Goal: Transaction & Acquisition: Purchase product/service

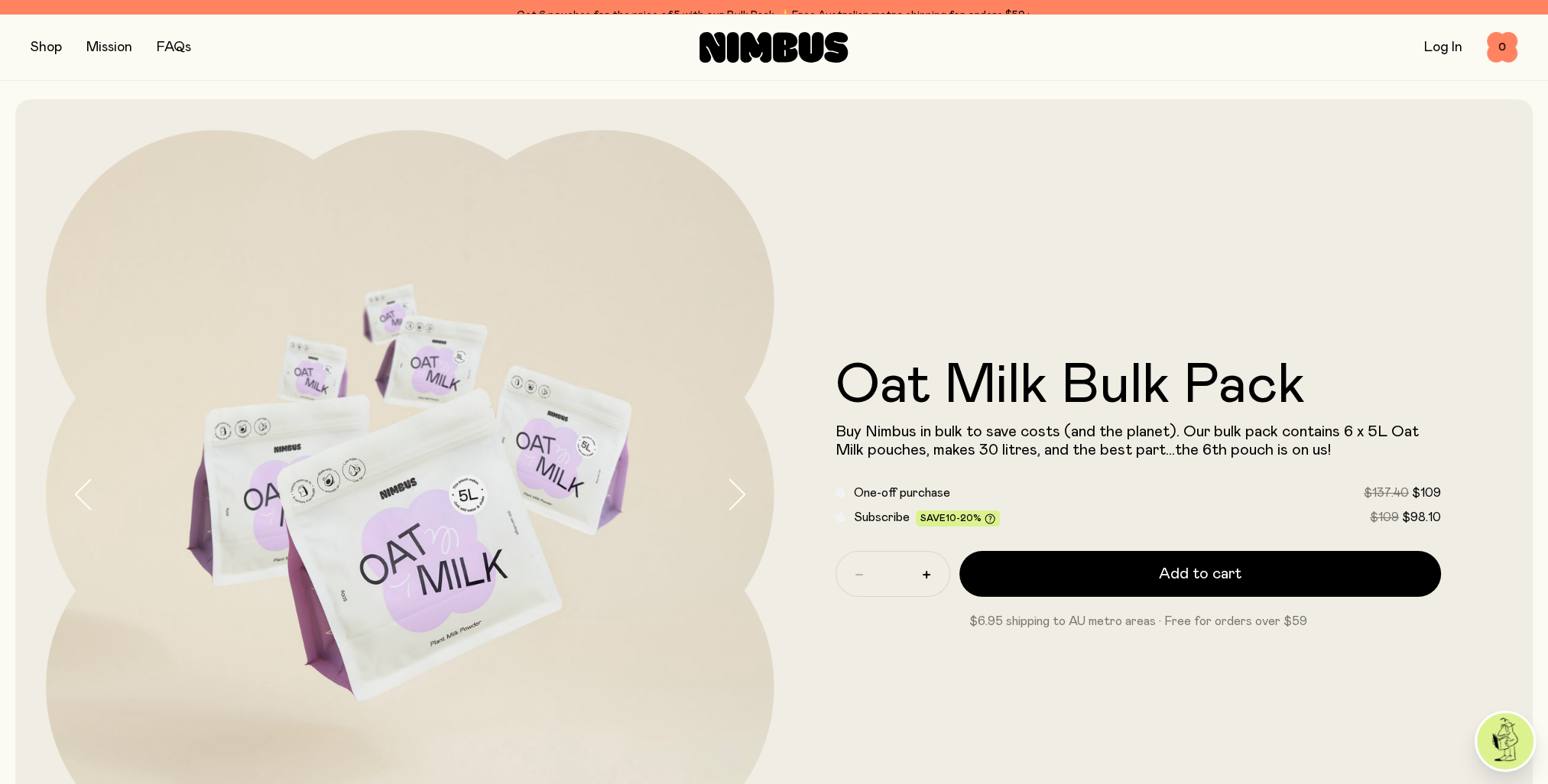
click at [36, 37] on div "Shop Mission FAQs Log In 0 0" at bounding box center [773, 47] width 1487 height 67
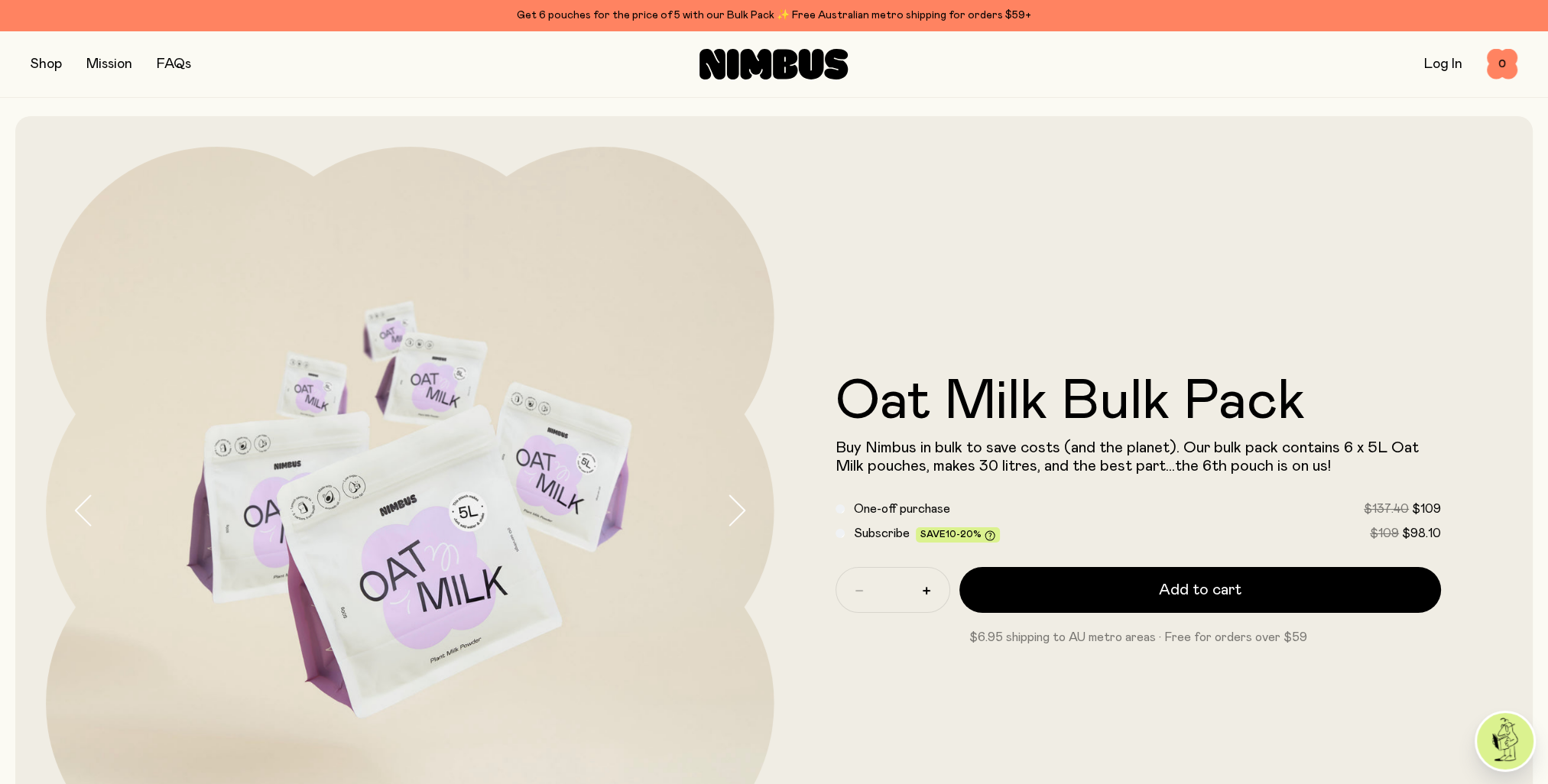
click at [41, 68] on button "button" at bounding box center [46, 63] width 31 height 21
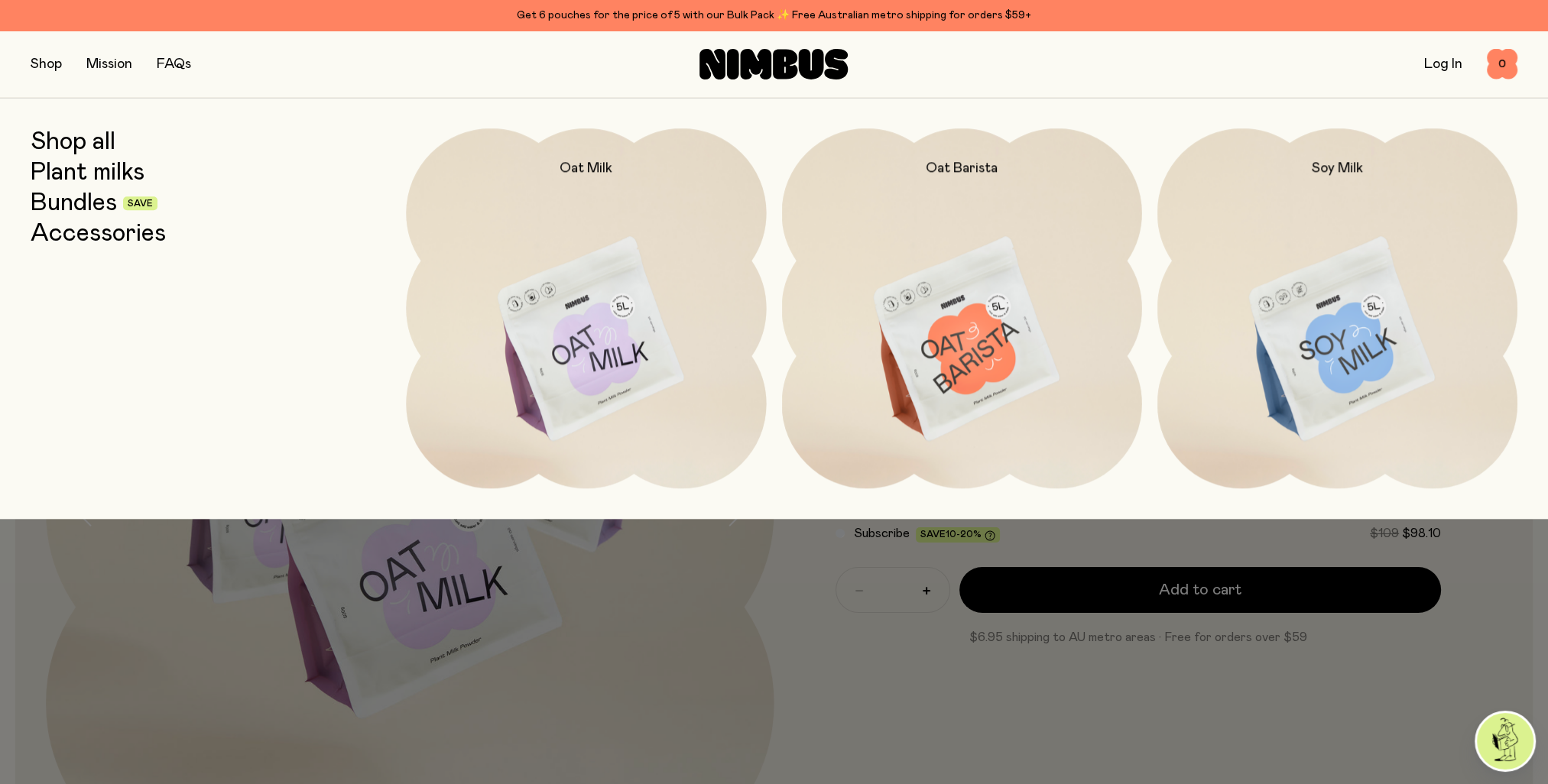
click at [90, 173] on link "Plant milks" at bounding box center [87, 173] width 113 height 27
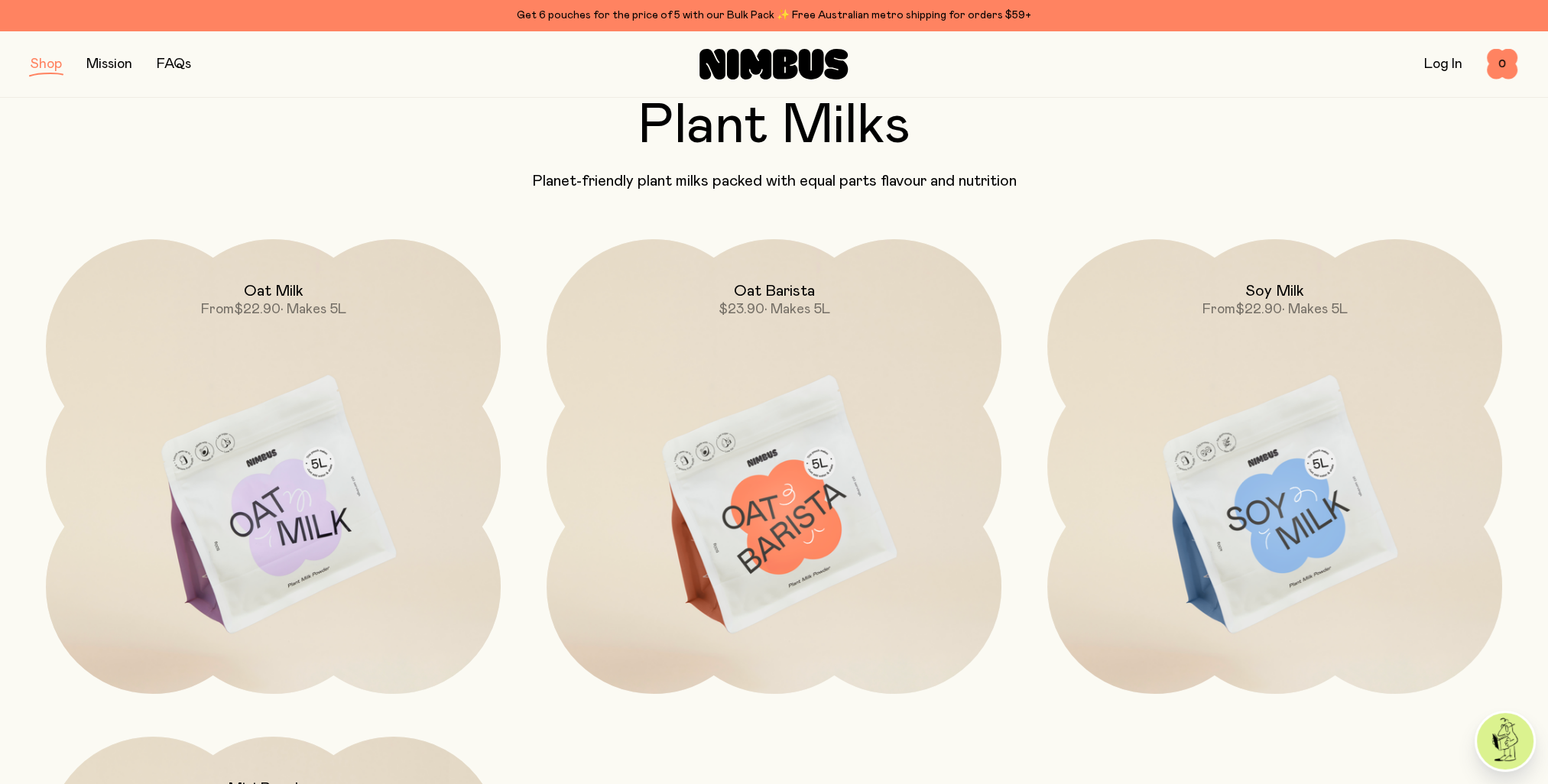
scroll to position [77, 0]
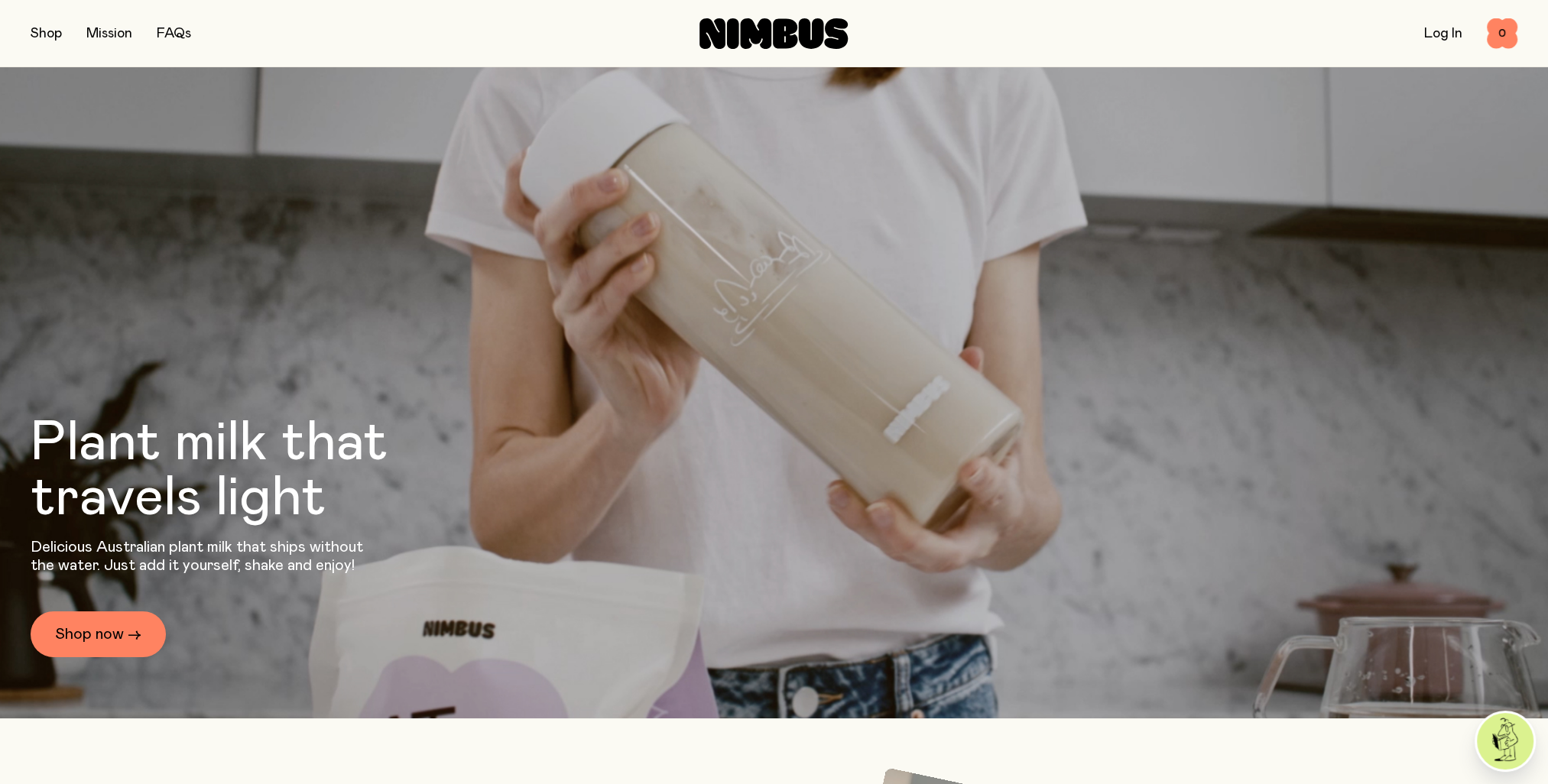
click at [45, 37] on button "button" at bounding box center [46, 33] width 31 height 21
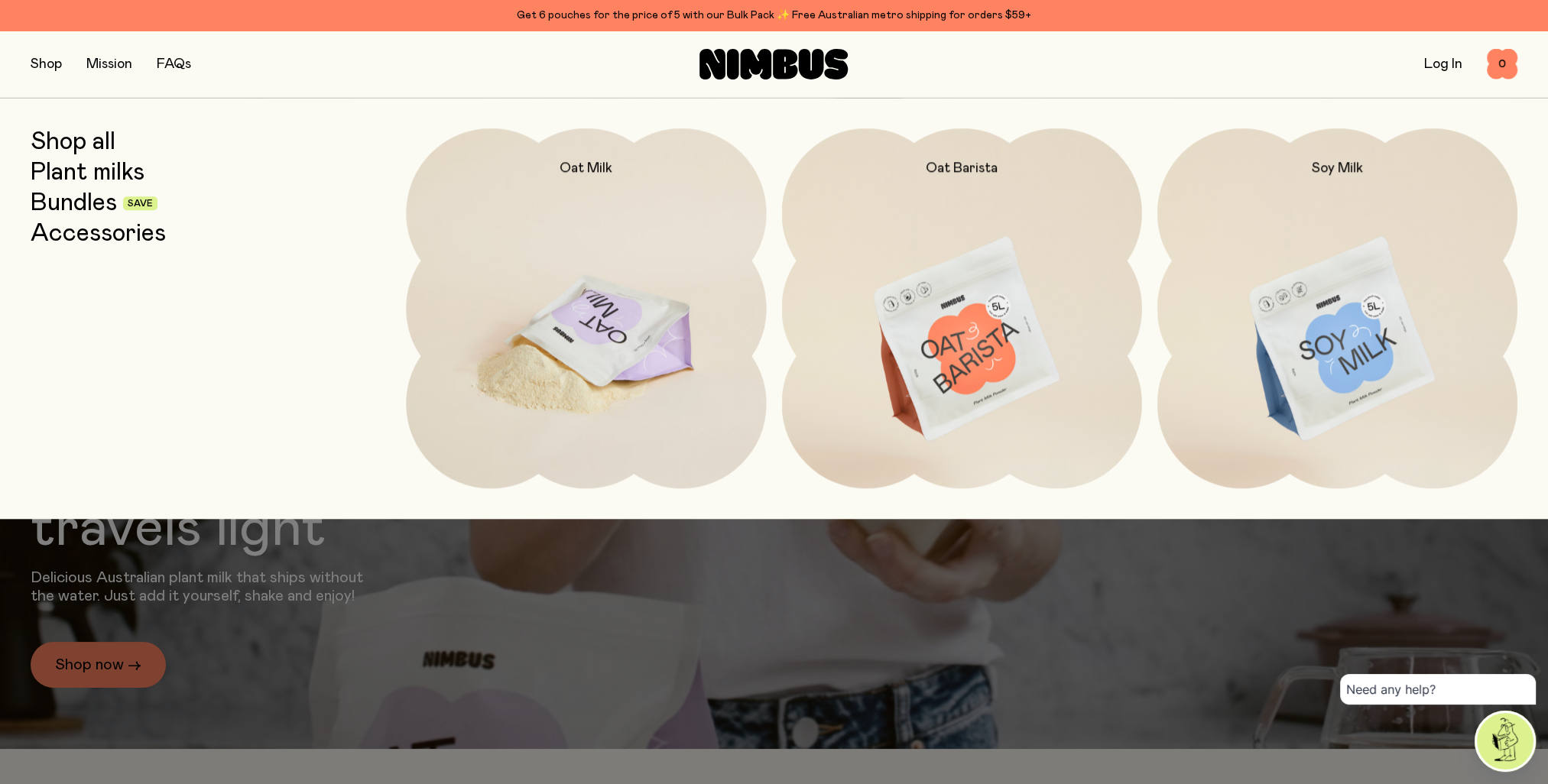
click at [662, 300] on img at bounding box center [586, 339] width 360 height 424
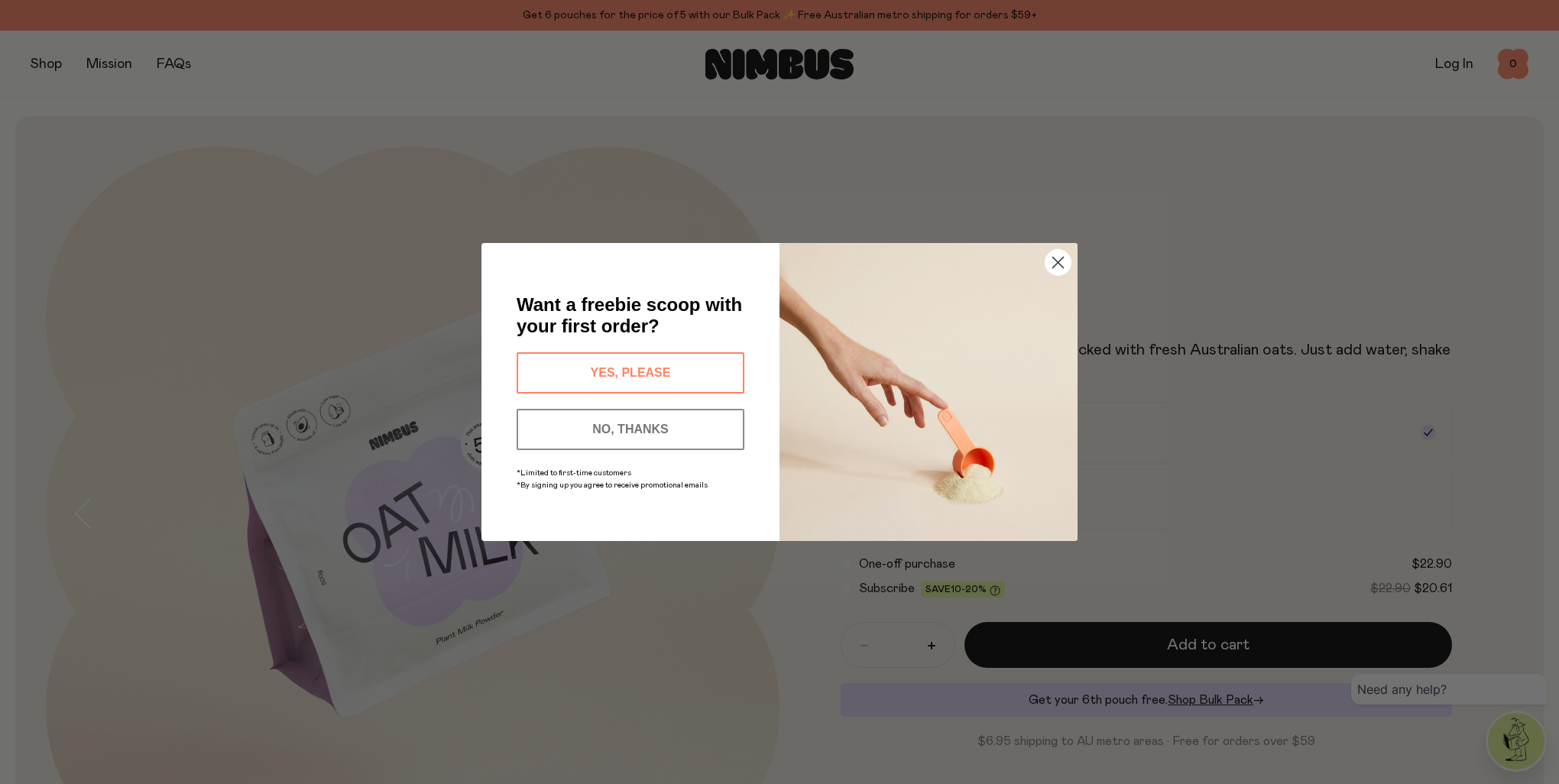
click at [1064, 267] on circle "Close dialog" at bounding box center [1059, 263] width 26 height 26
